Goal: Task Accomplishment & Management: Manage account settings

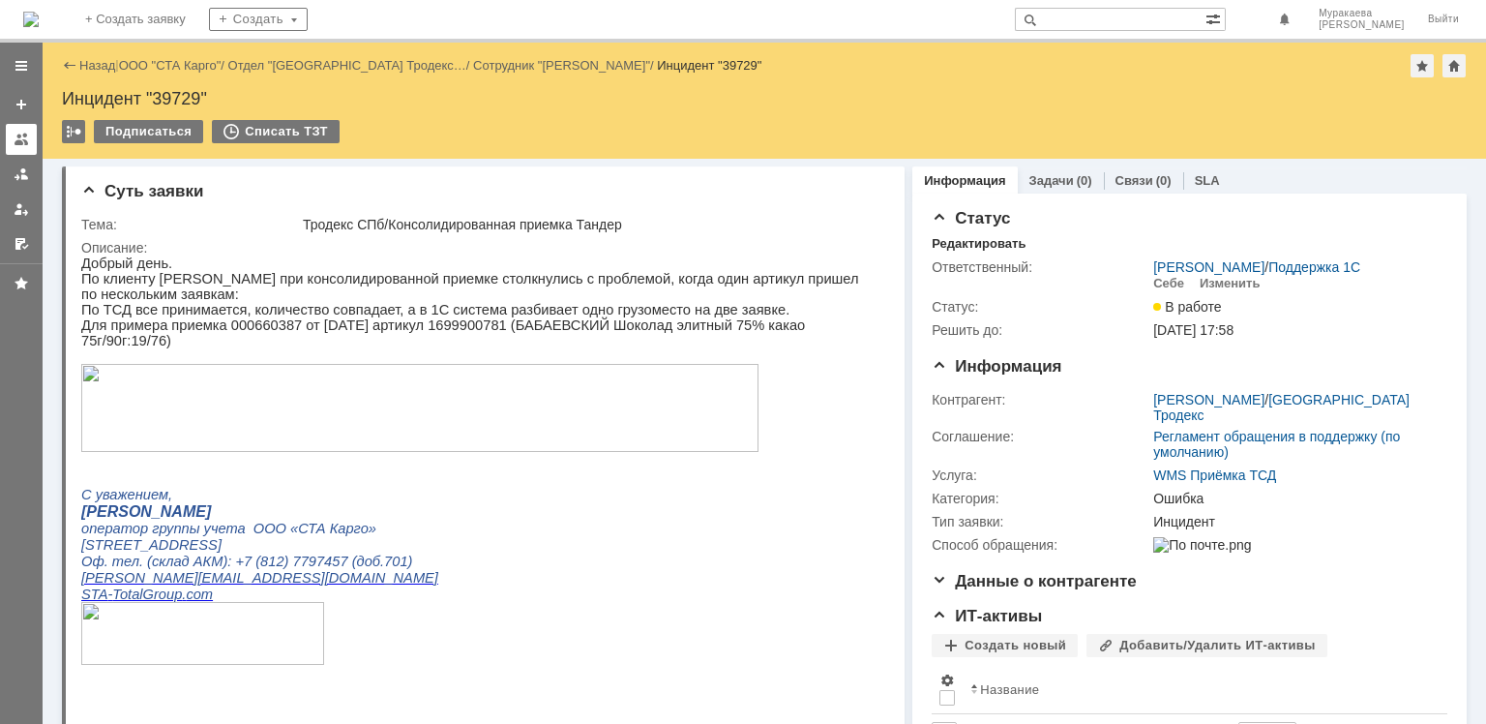
click at [20, 138] on div at bounding box center [21, 139] width 15 height 15
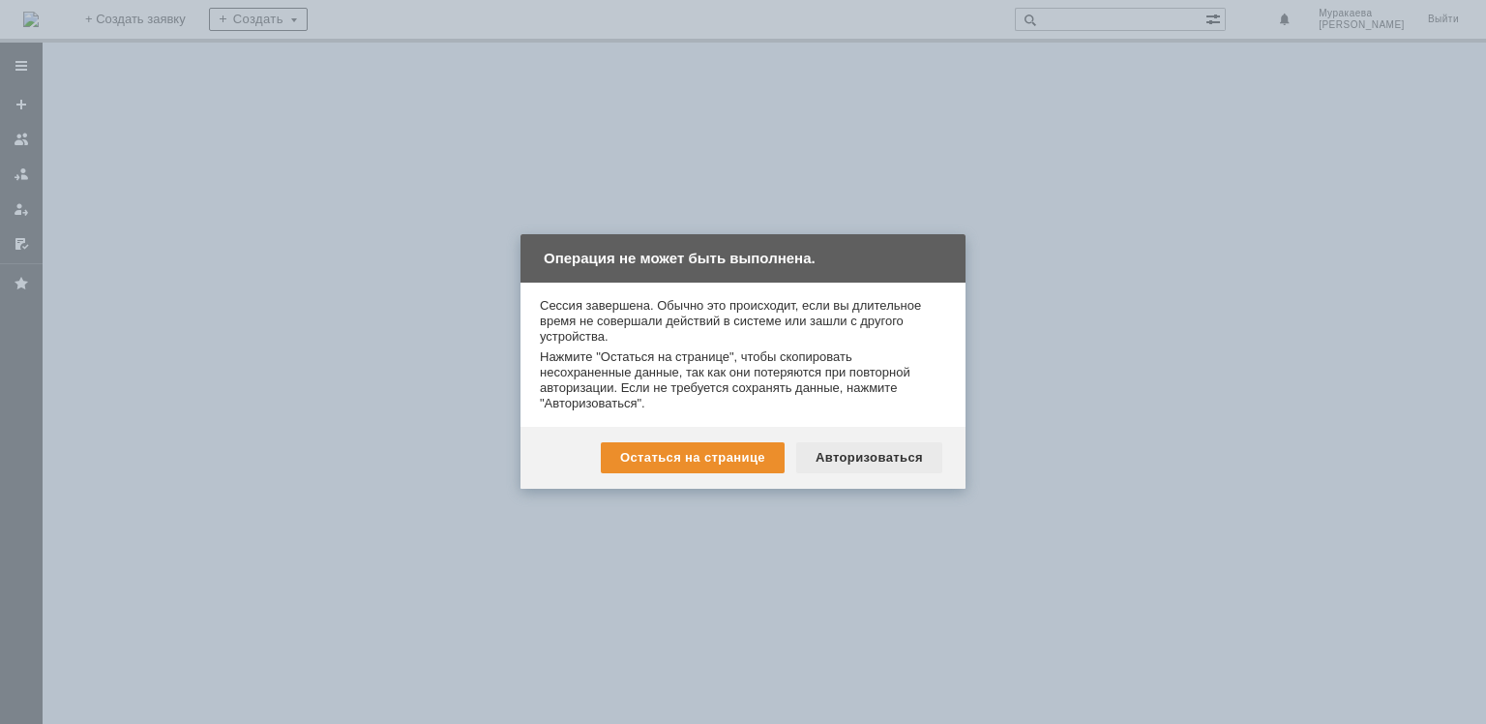
click at [840, 449] on div "Авторизоваться" at bounding box center [869, 457] width 146 height 31
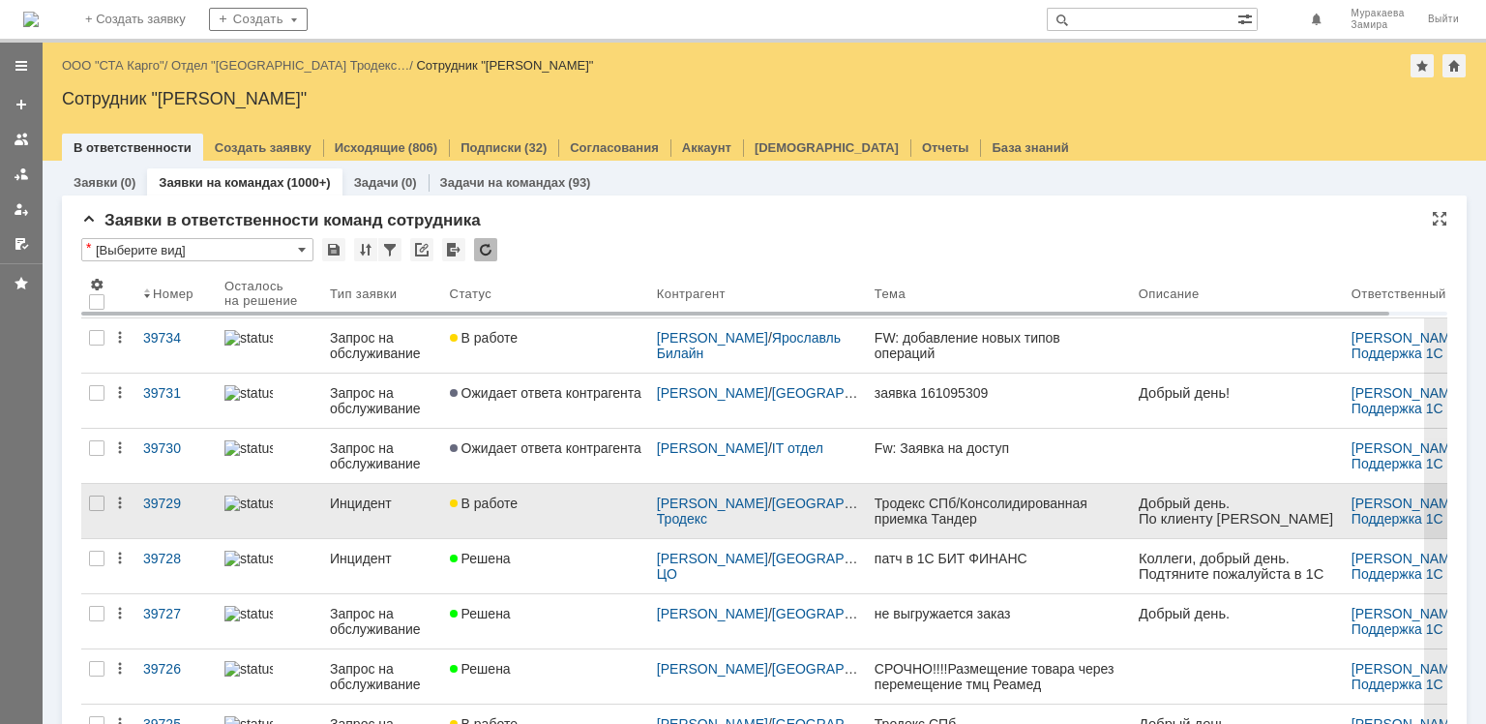
click at [388, 499] on div "Инцидент" at bounding box center [382, 502] width 104 height 15
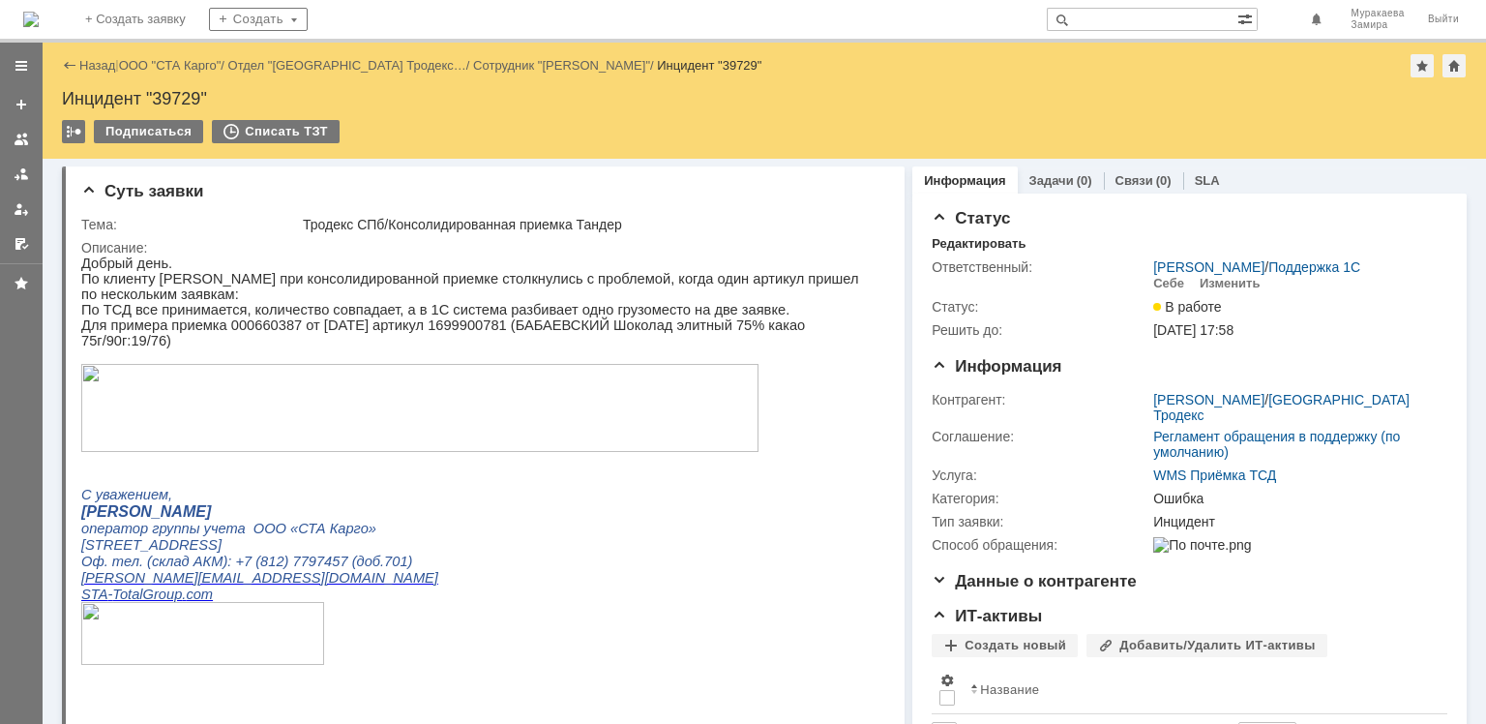
click at [463, 331] on p "Для примера приемка 000660387 от [DATE] артикул 1699900781 (БАБАЕВСКИЙ Шоколад …" at bounding box center [476, 332] width 790 height 31
copy p "1699900781"
click at [20, 147] on link at bounding box center [21, 139] width 31 height 31
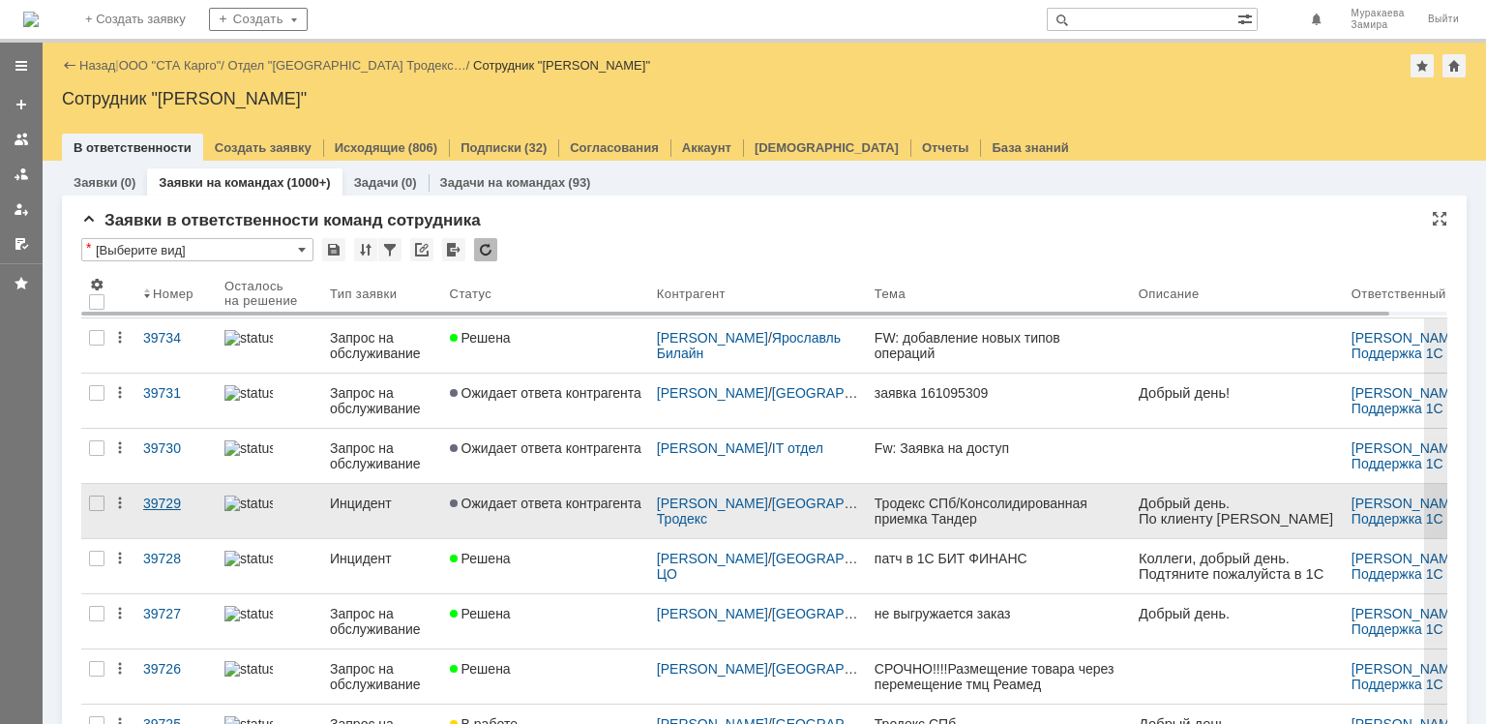
click at [160, 507] on div "39729" at bounding box center [176, 502] width 66 height 15
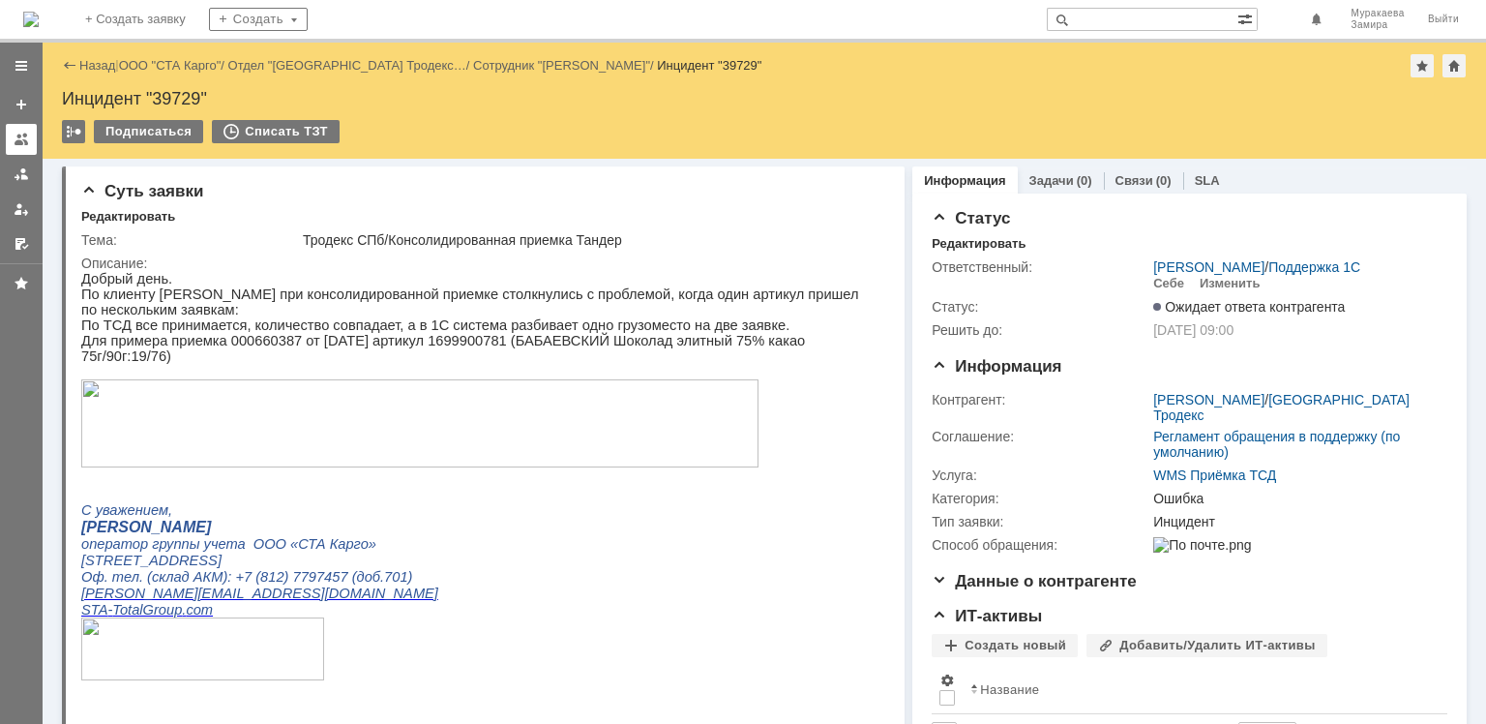
click at [19, 139] on div at bounding box center [21, 139] width 15 height 15
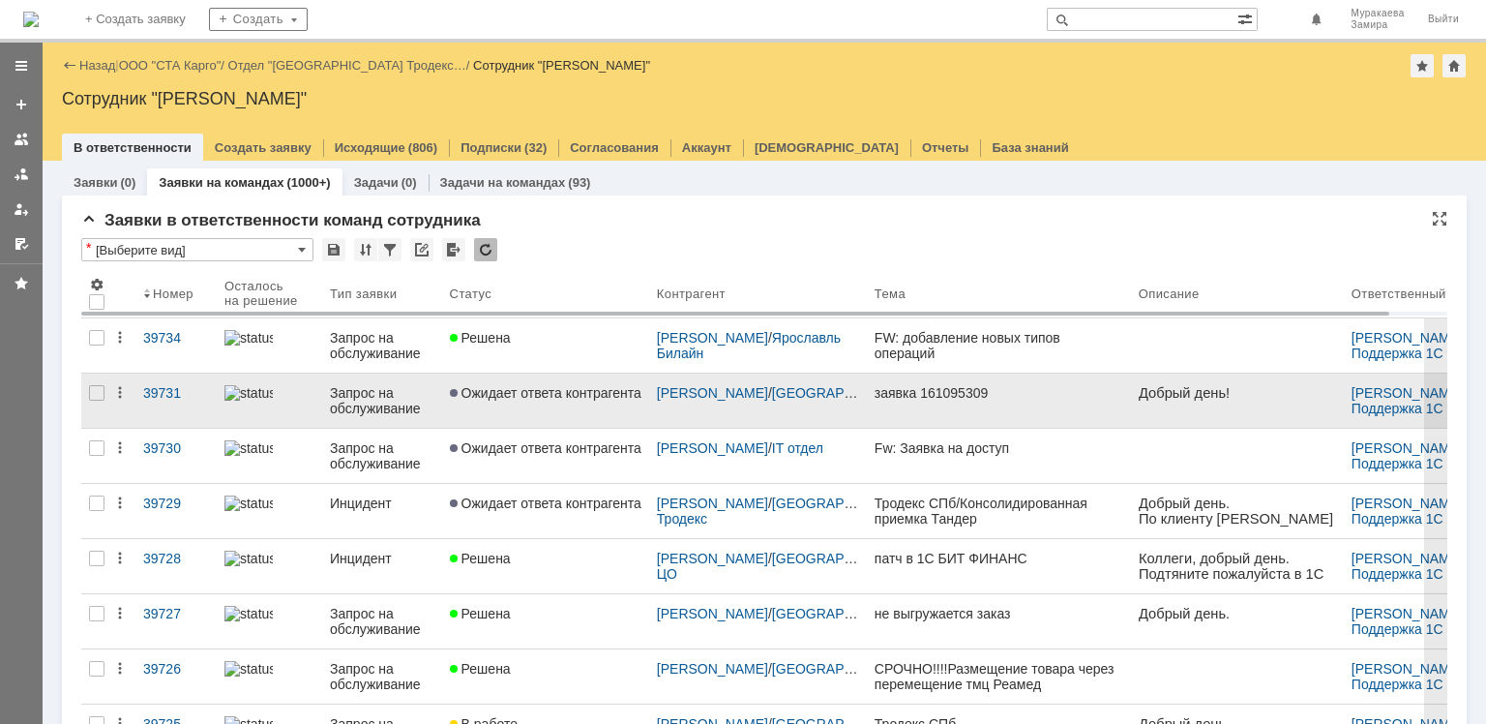
click at [360, 410] on div "Запрос на обслуживание" at bounding box center [382, 400] width 104 height 31
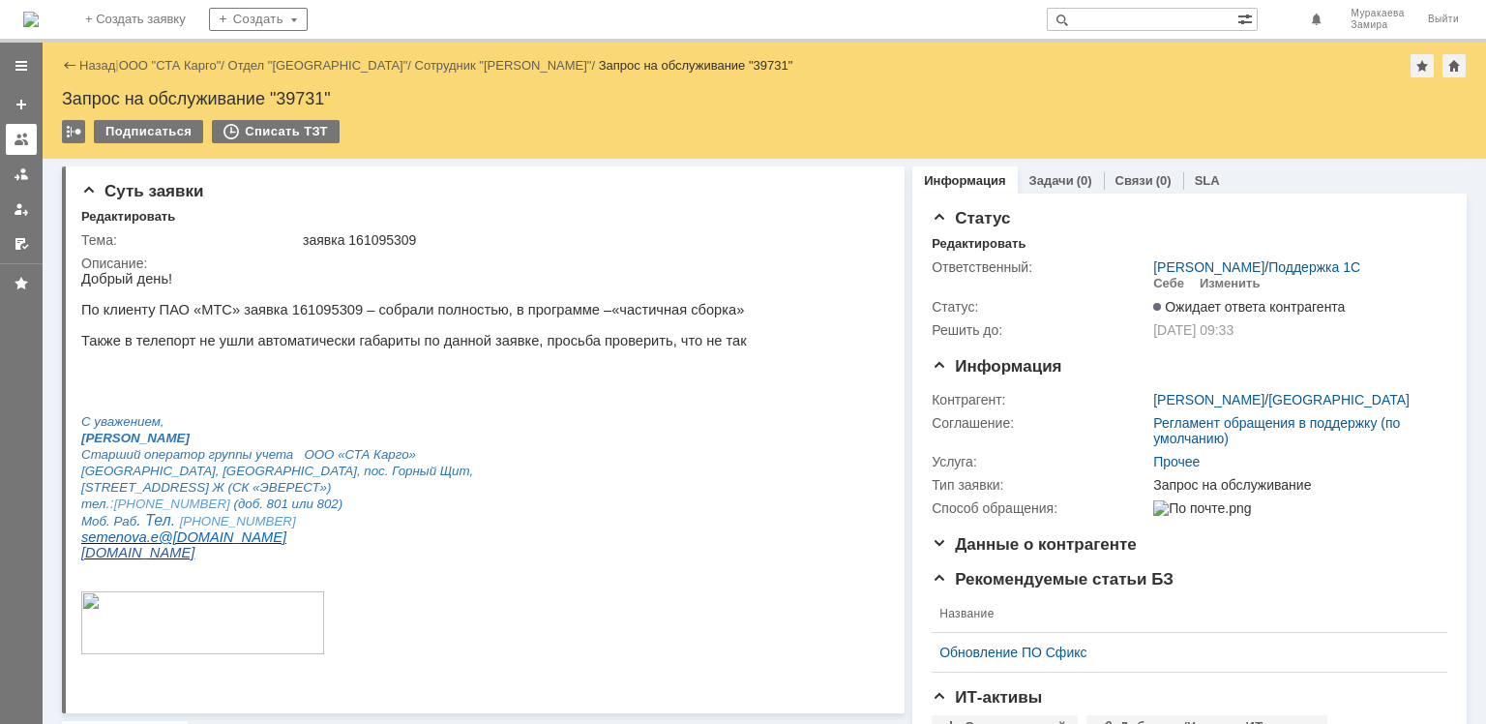
click at [15, 140] on div at bounding box center [21, 139] width 15 height 15
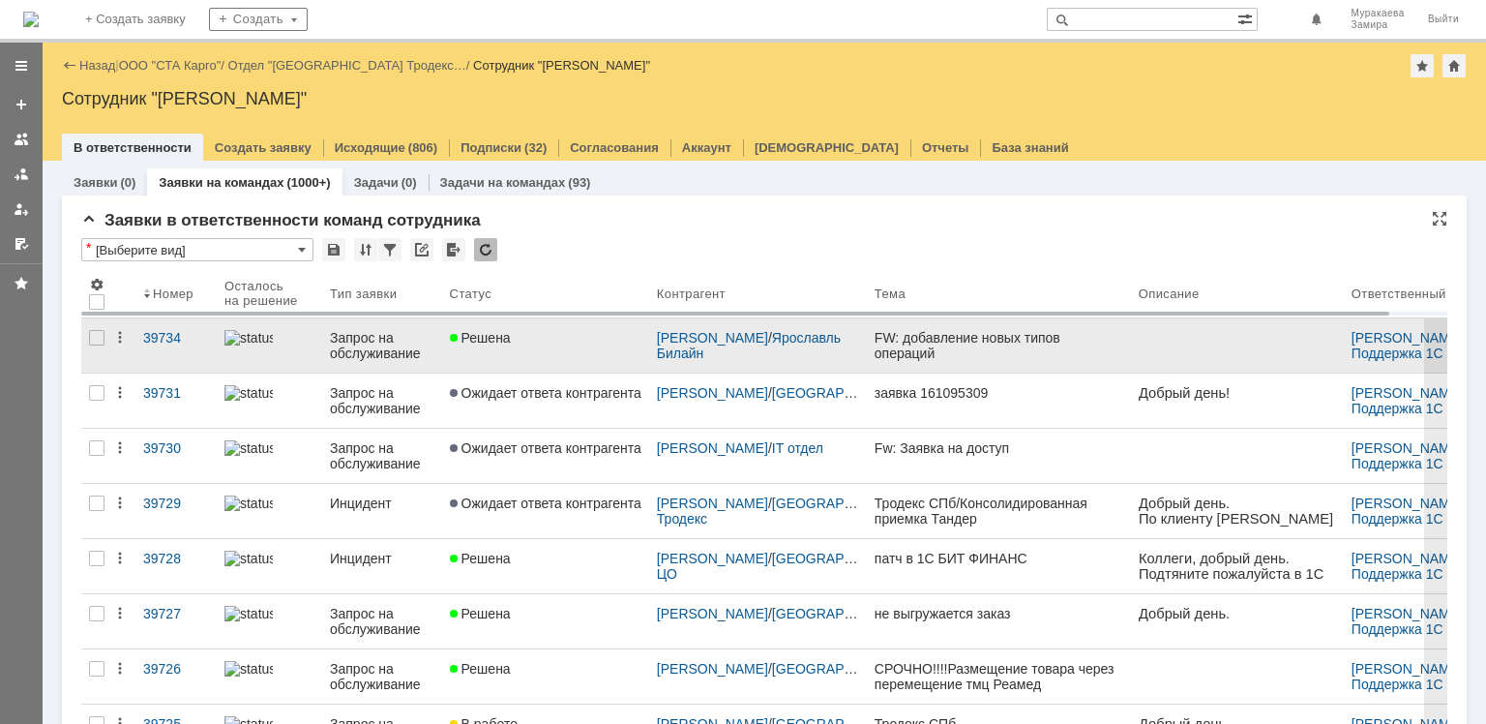
click at [341, 337] on div "Запрос на обслуживание" at bounding box center [382, 345] width 104 height 31
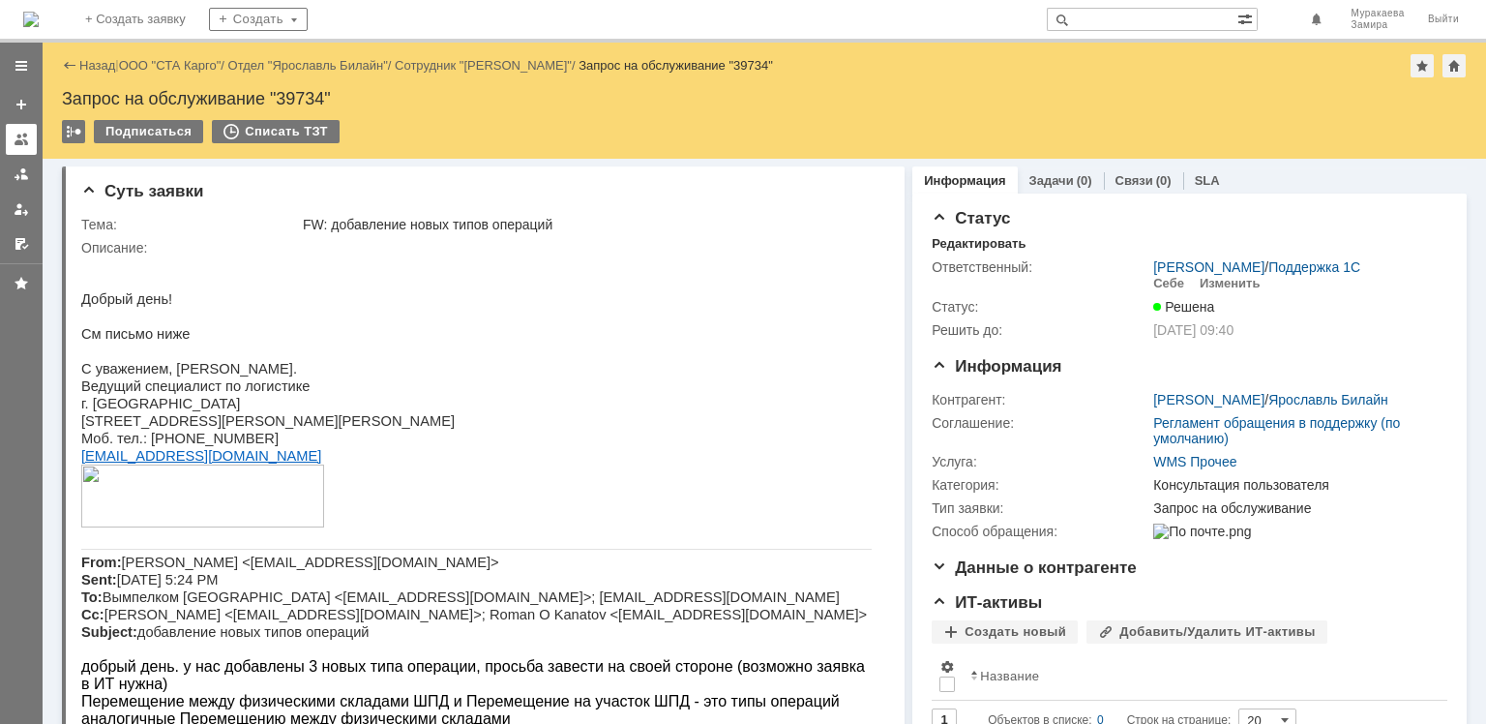
click at [14, 141] on div at bounding box center [21, 139] width 15 height 15
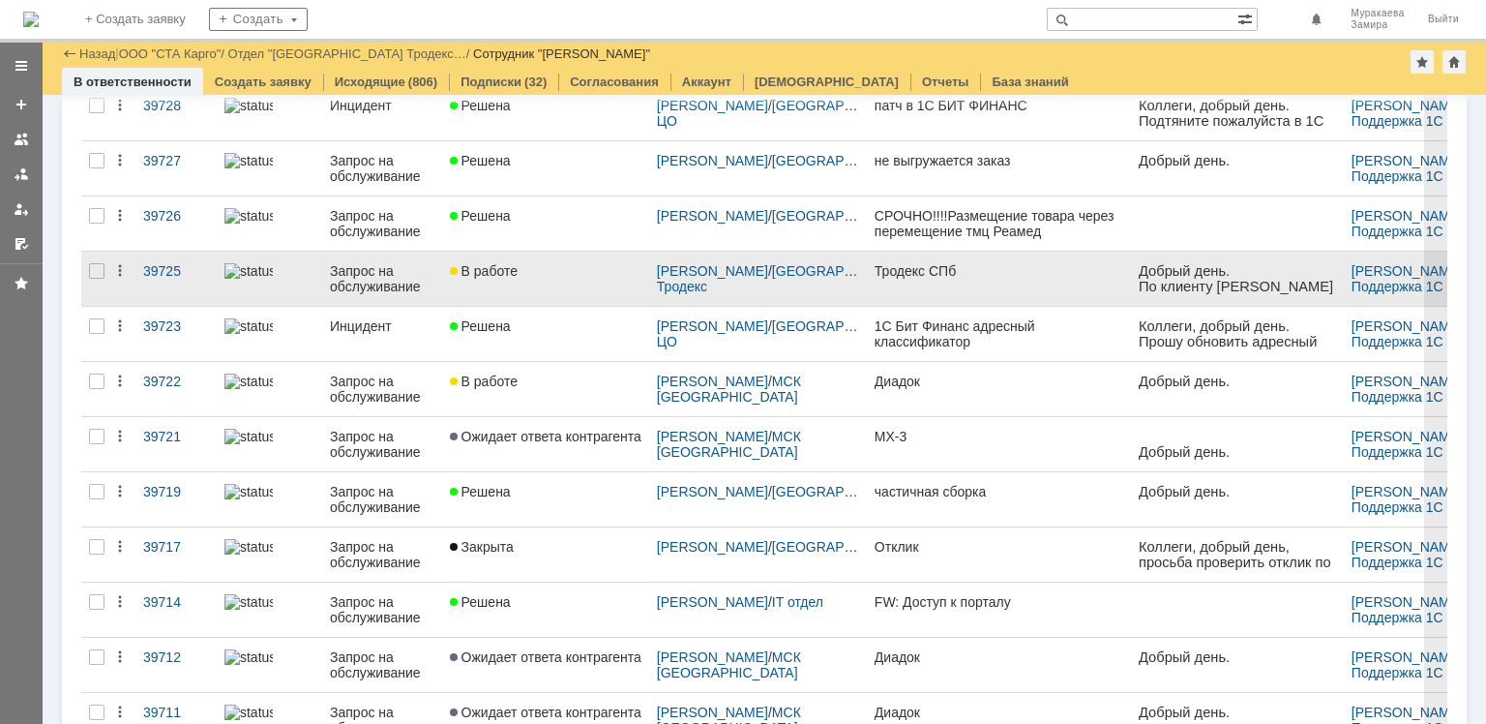
click at [372, 282] on div "Запрос на обслуживание" at bounding box center [382, 278] width 104 height 31
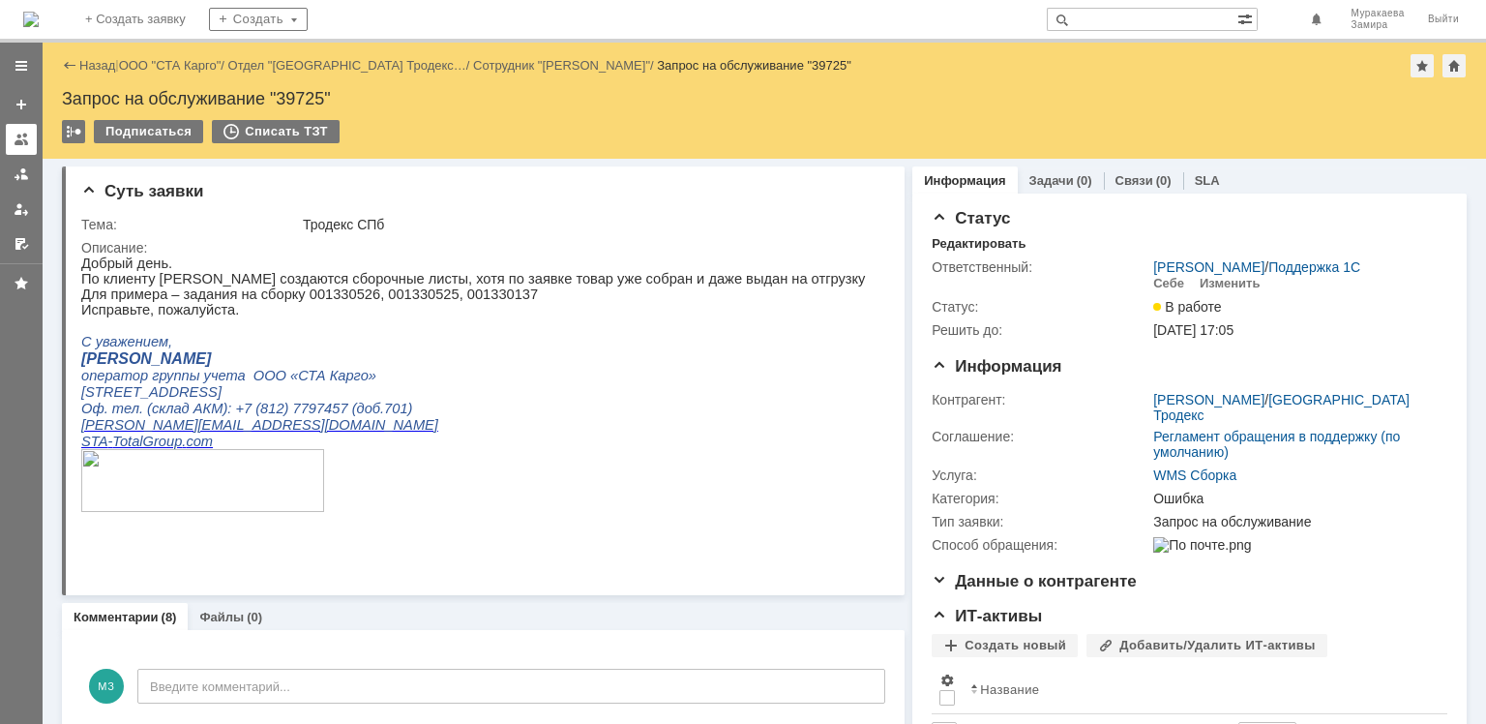
click at [15, 140] on div at bounding box center [21, 139] width 15 height 15
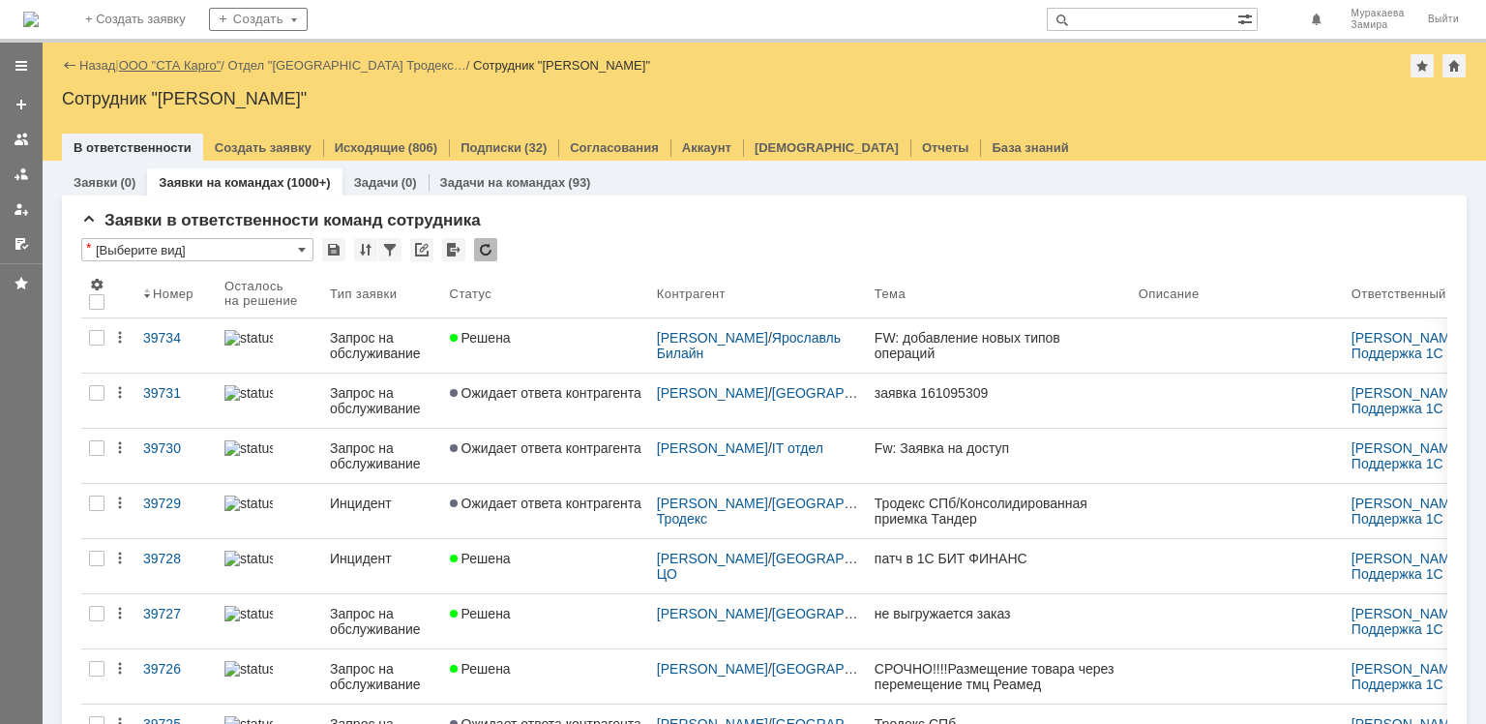
click at [193, 62] on link "ООО "СТА Карго"" at bounding box center [170, 65] width 103 height 15
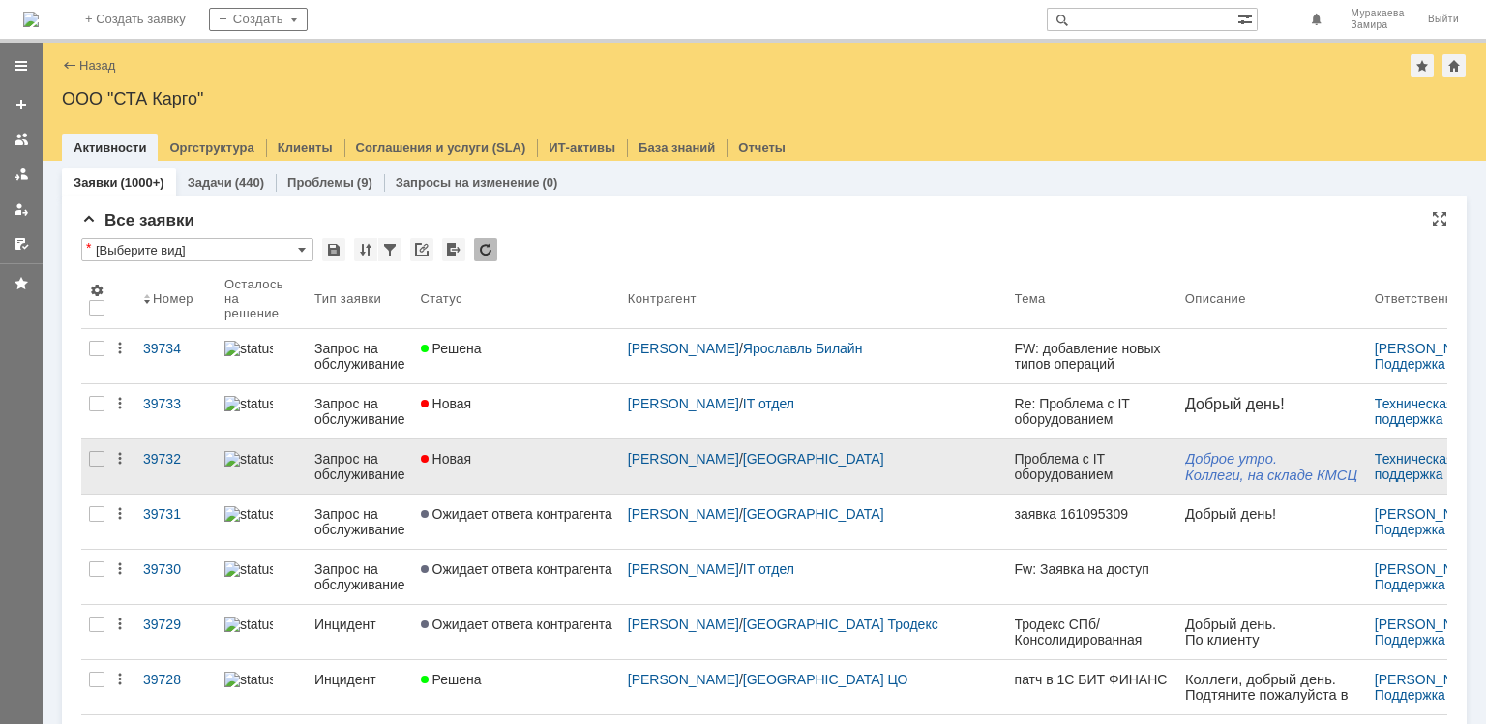
click at [385, 464] on div "Запрос на обслуживание" at bounding box center [359, 466] width 91 height 31
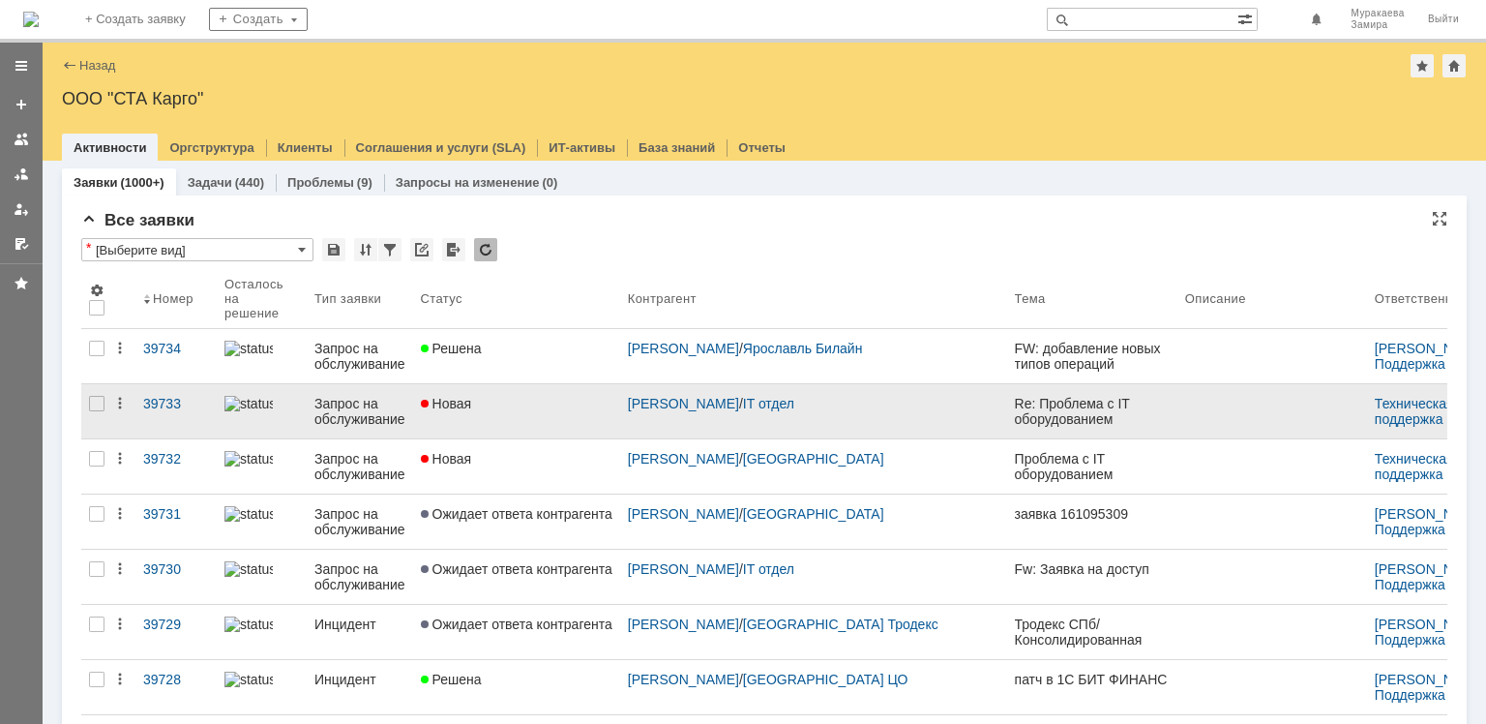
click at [363, 401] on div "Запрос на обслуживание" at bounding box center [359, 411] width 91 height 31
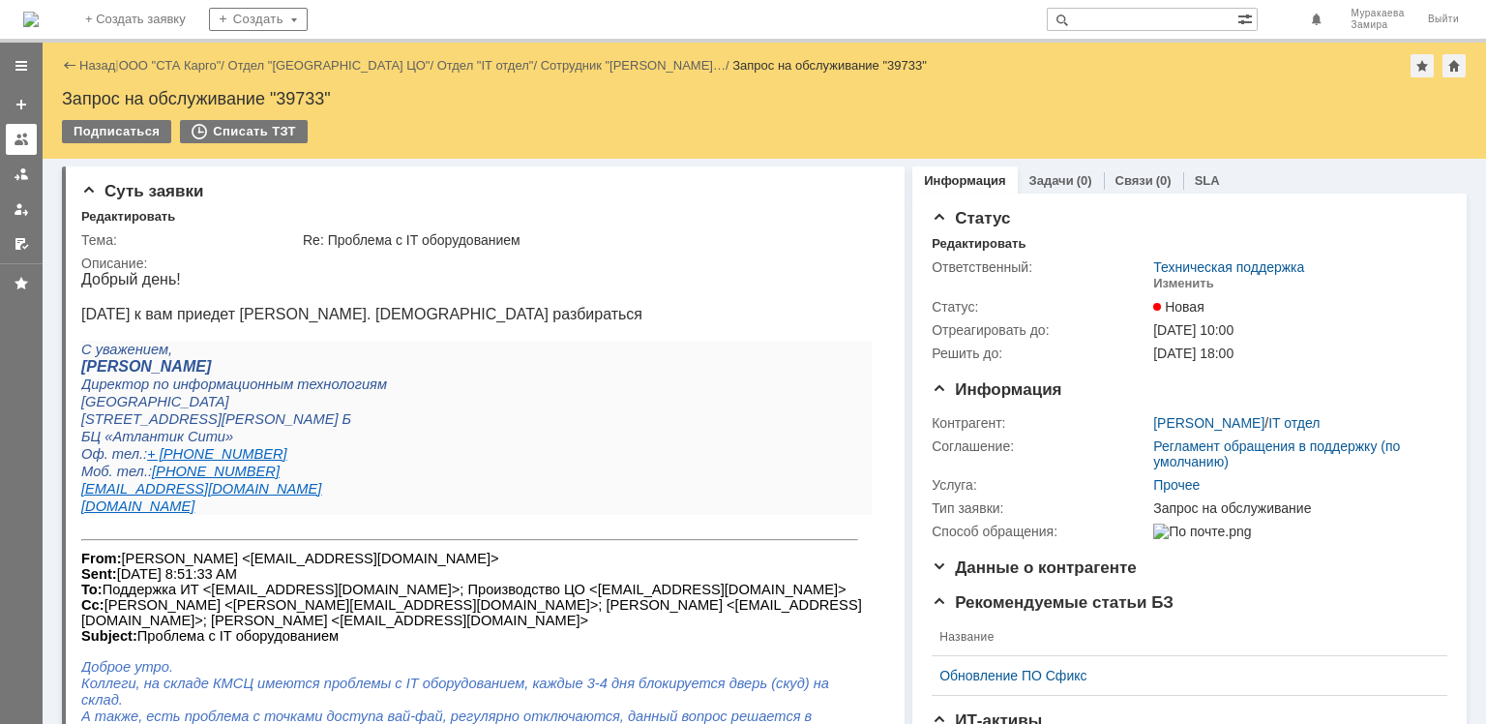
click at [23, 135] on div at bounding box center [21, 139] width 15 height 15
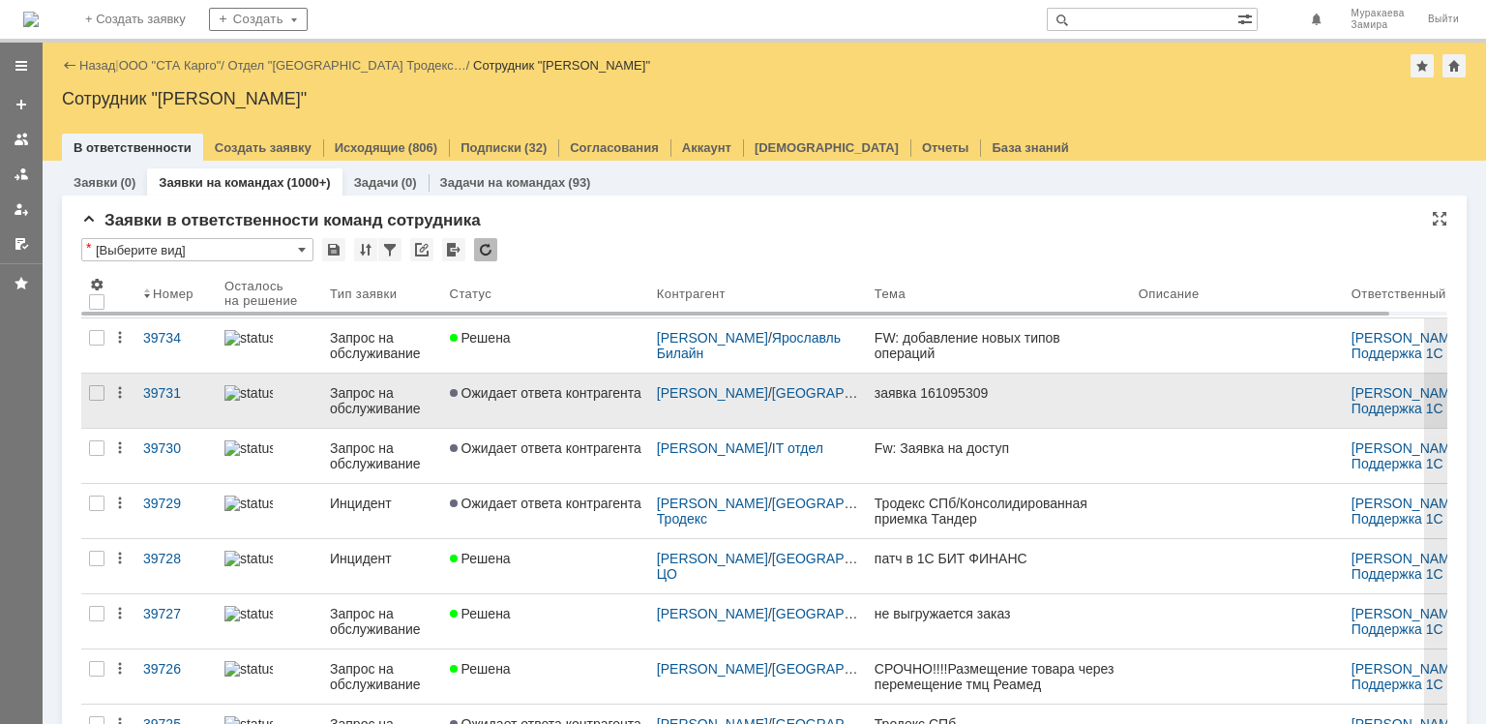
click at [385, 401] on div "Запрос на обслуживание" at bounding box center [382, 400] width 104 height 31
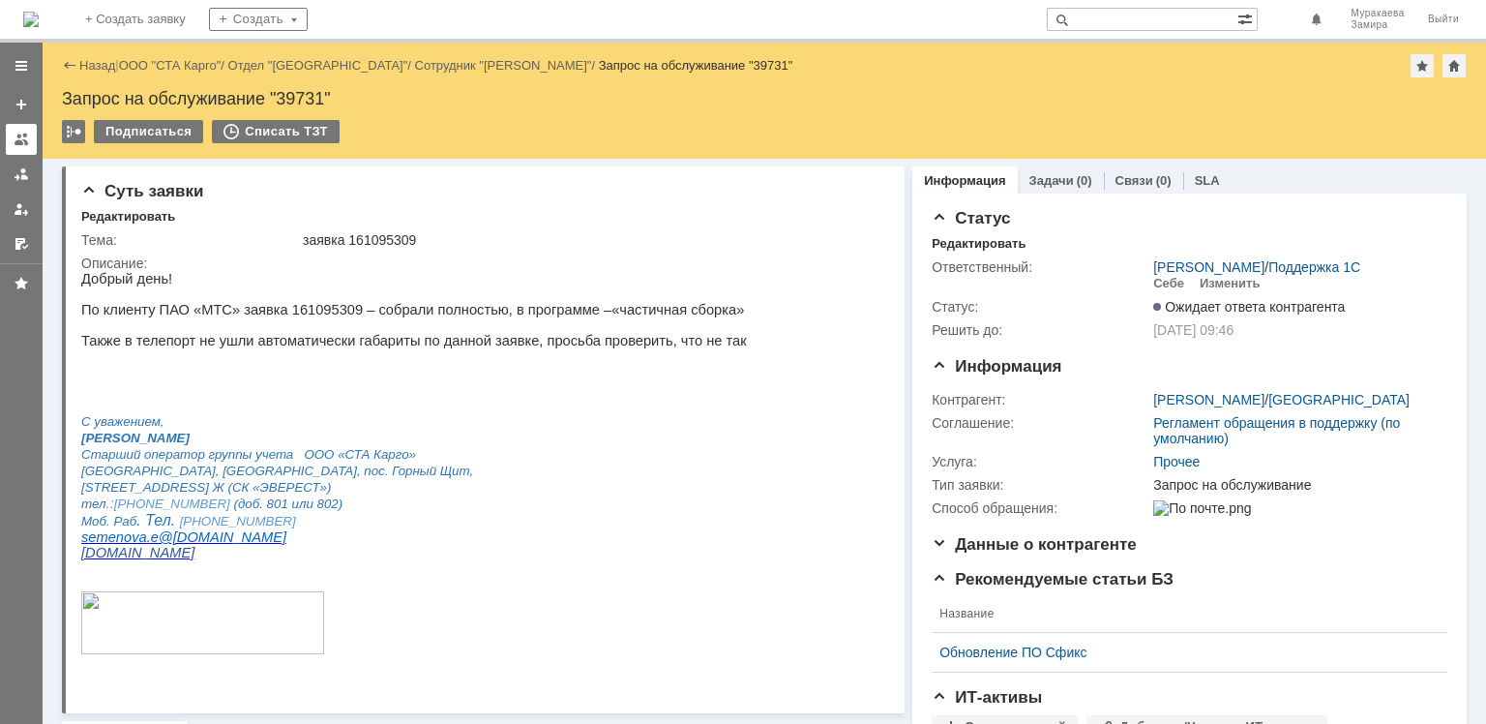
click at [19, 128] on link at bounding box center [21, 139] width 31 height 31
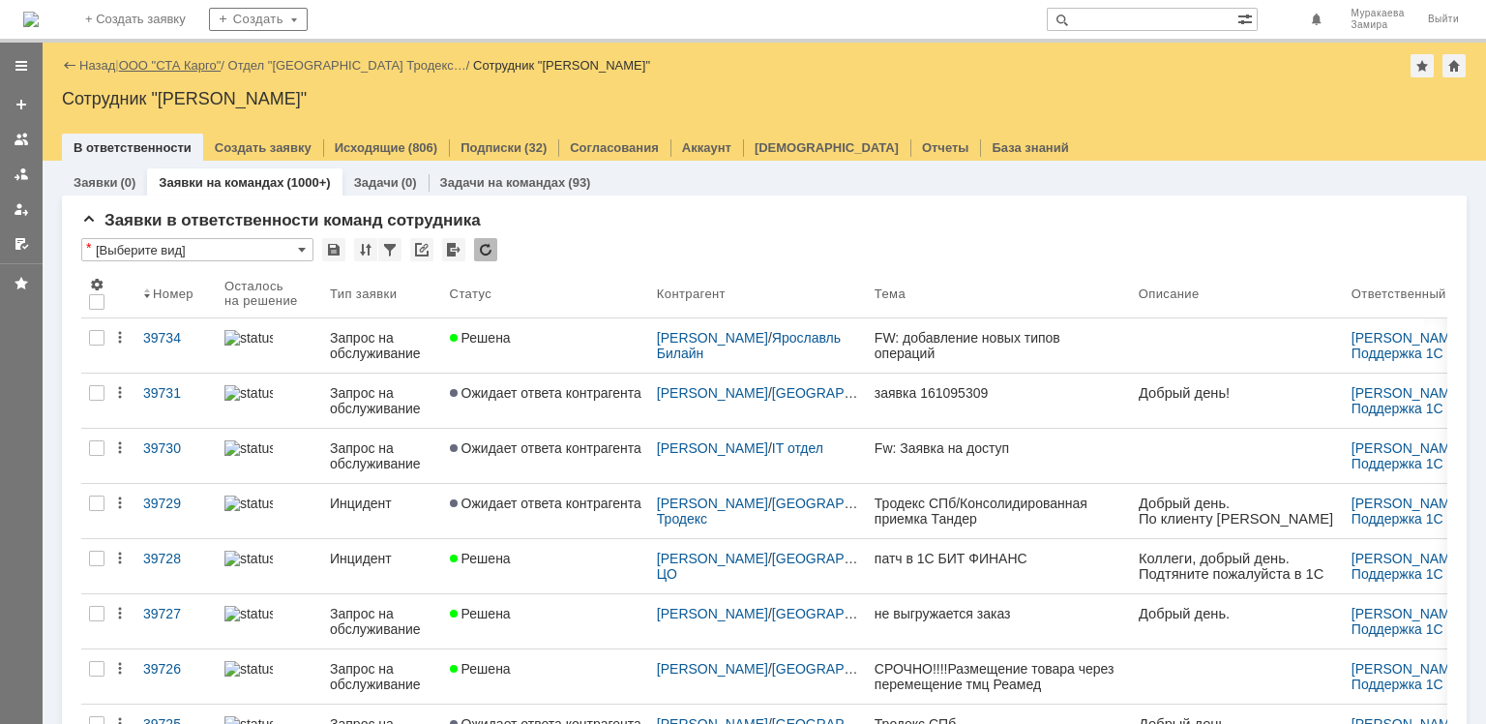
click at [169, 58] on link "ООО "СТА Карго"" at bounding box center [170, 65] width 103 height 15
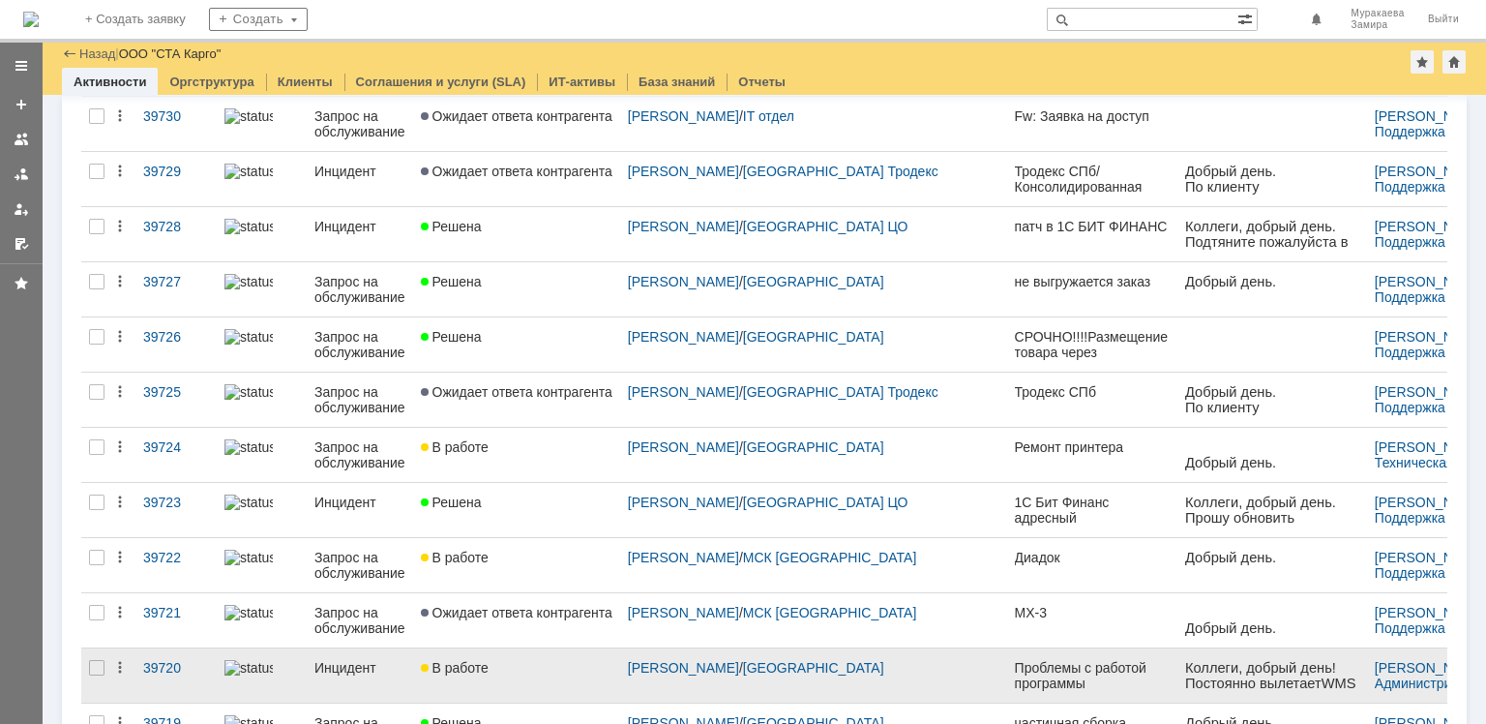
click at [357, 660] on div "Инцидент" at bounding box center [359, 667] width 91 height 15
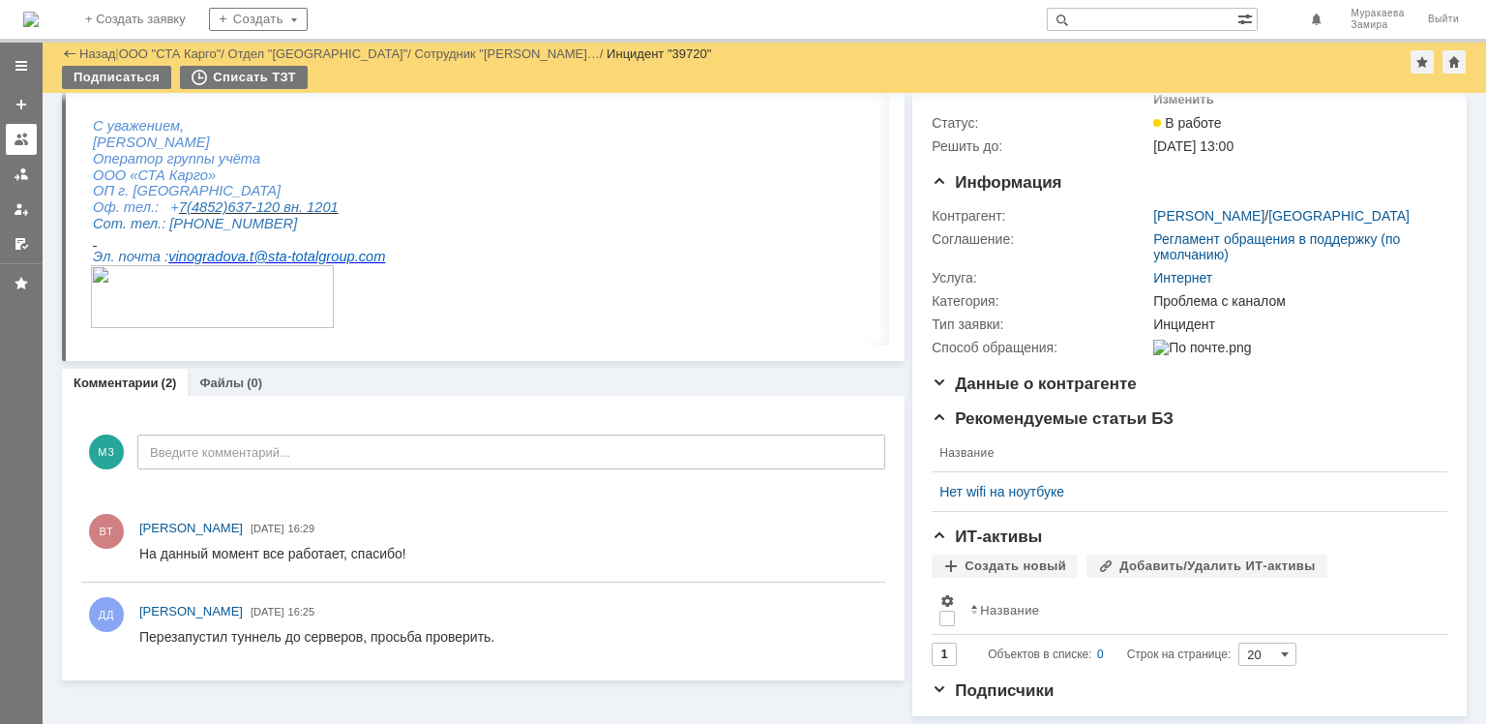
click at [23, 134] on div at bounding box center [21, 139] width 15 height 15
